Goal: Transaction & Acquisition: Purchase product/service

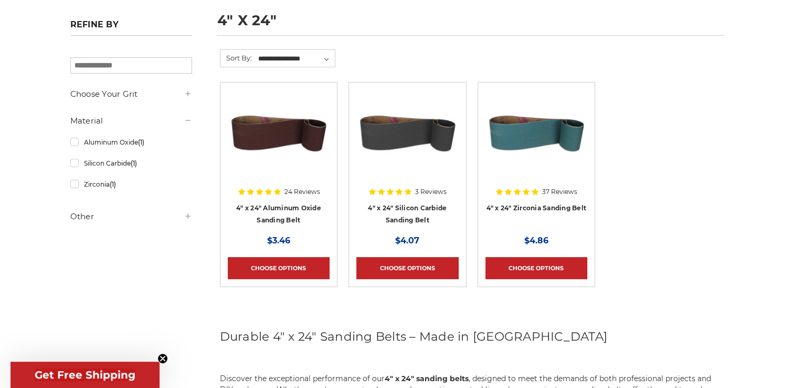
scroll to position [158, 0]
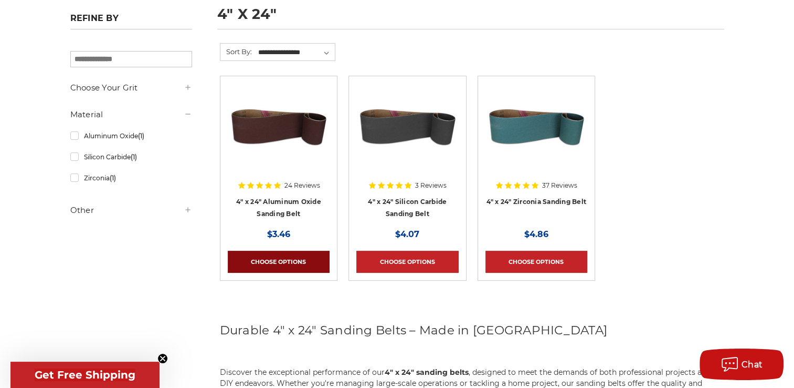
click at [275, 263] on link "Choose Options" at bounding box center [279, 261] width 102 height 22
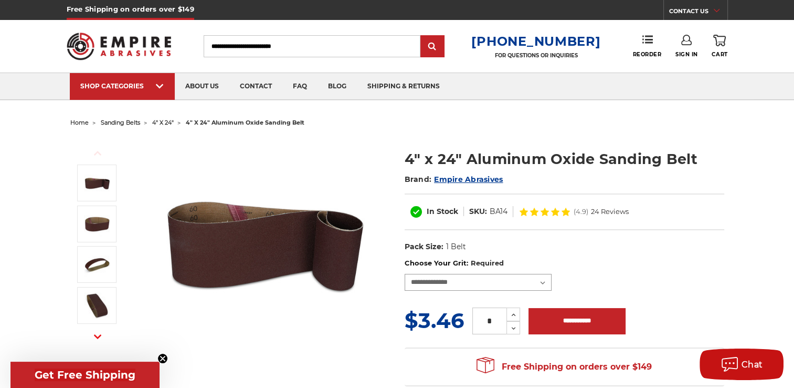
click at [543, 282] on select "**********" at bounding box center [478, 282] width 147 height 17
